Goal: Navigation & Orientation: Find specific page/section

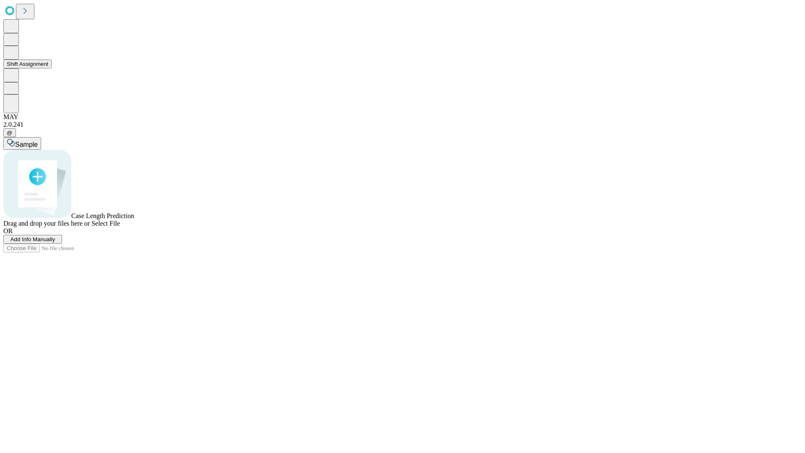
click at [52, 68] on button "Shift Assignment" at bounding box center [27, 64] width 48 height 9
